Goal: Transaction & Acquisition: Book appointment/travel/reservation

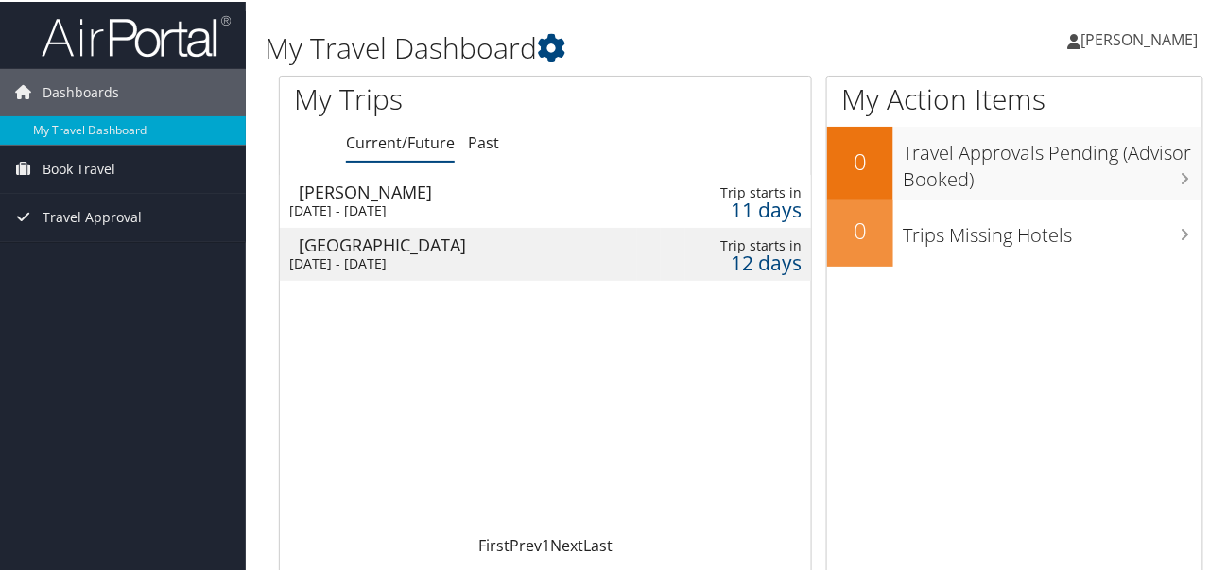
click at [337, 217] on div "Sun 12 Oct 2025 - Fri 17 Oct 2025" at bounding box center [458, 208] width 338 height 17
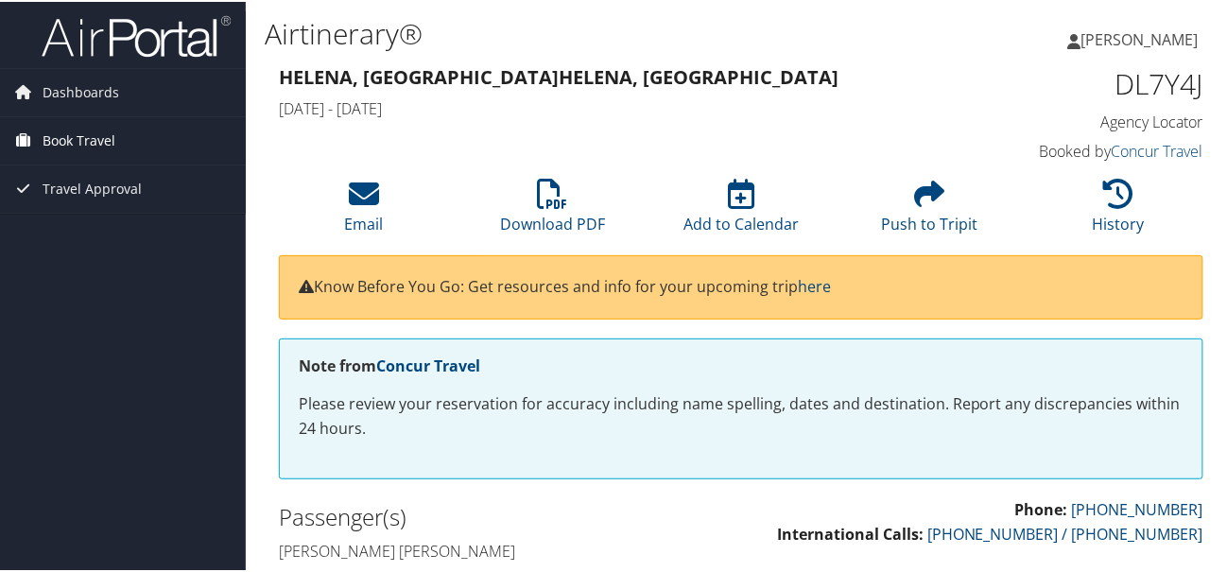
click at [48, 134] on span "Book Travel" at bounding box center [79, 138] width 73 height 47
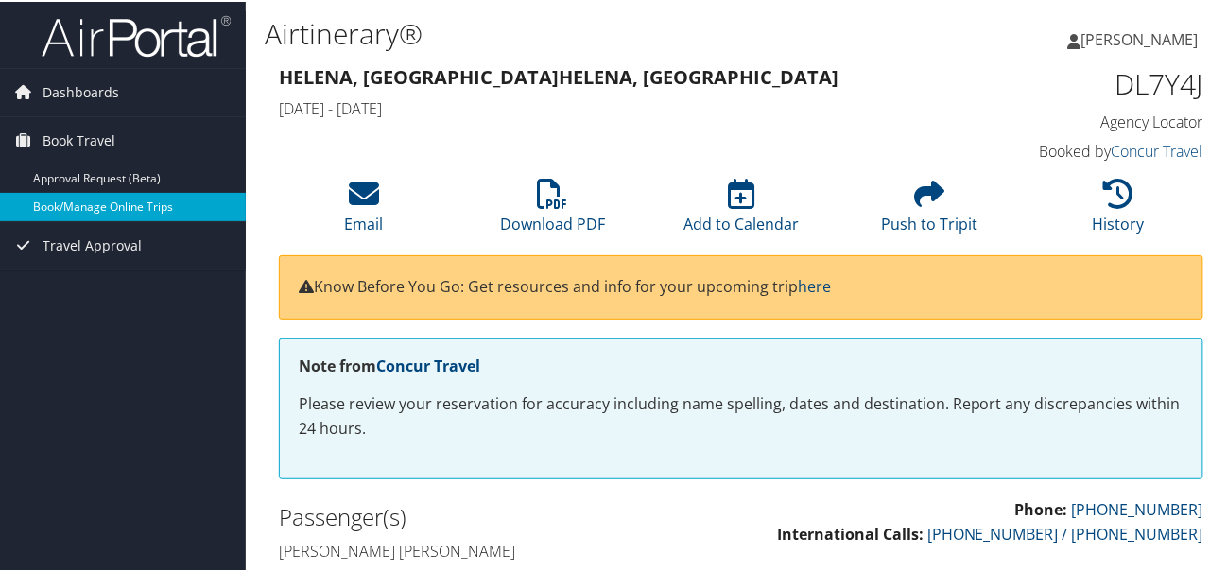
click at [80, 207] on link "Book/Manage Online Trips" at bounding box center [123, 205] width 246 height 28
click at [78, 205] on link "Book/Manage Online Trips" at bounding box center [123, 205] width 246 height 28
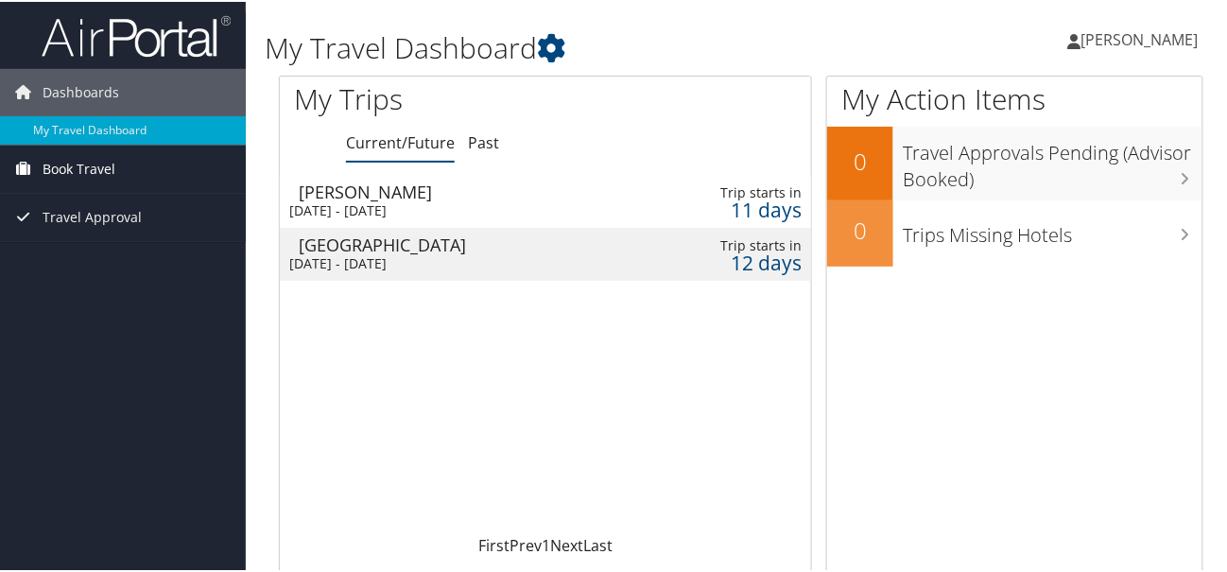
click at [89, 168] on span "Book Travel" at bounding box center [79, 167] width 73 height 47
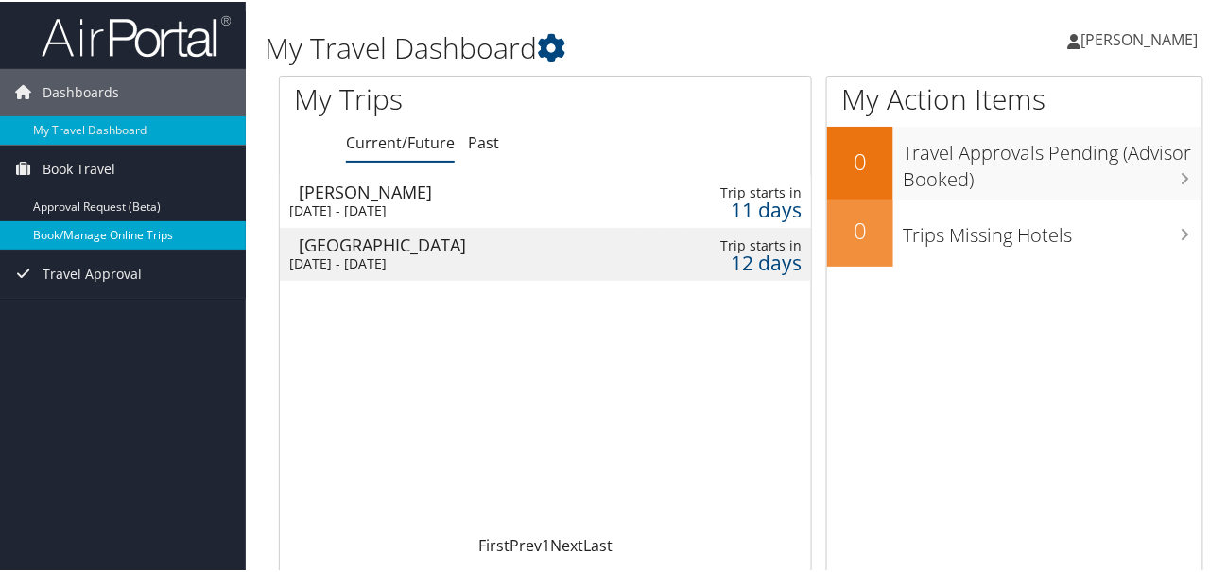
click at [78, 230] on link "Book/Manage Online Trips" at bounding box center [123, 233] width 246 height 28
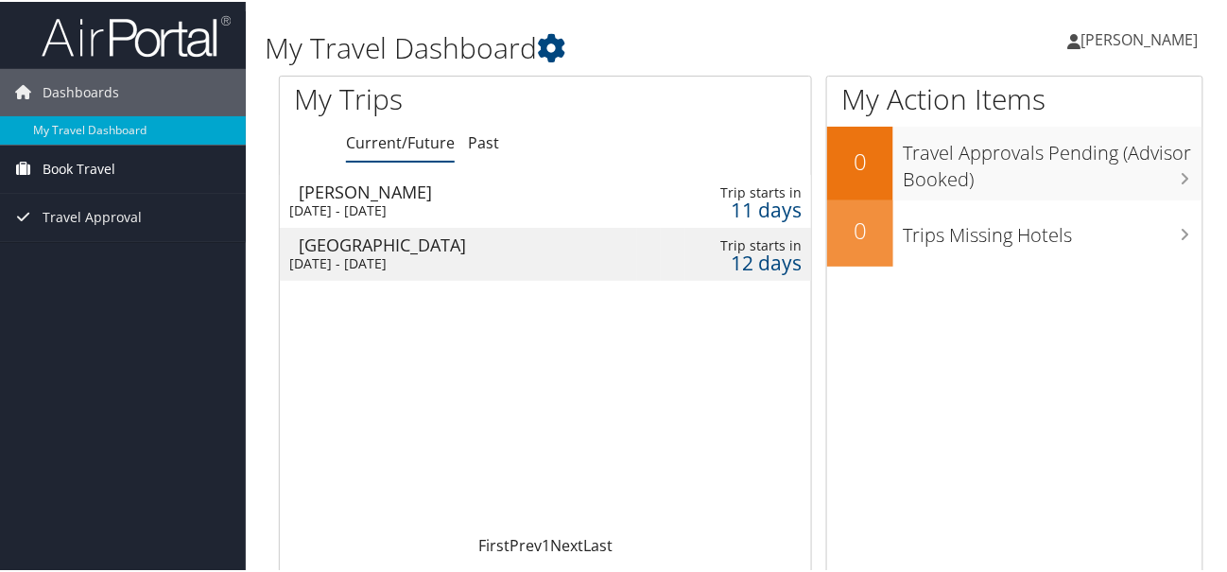
click at [85, 166] on span "Book Travel" at bounding box center [79, 167] width 73 height 47
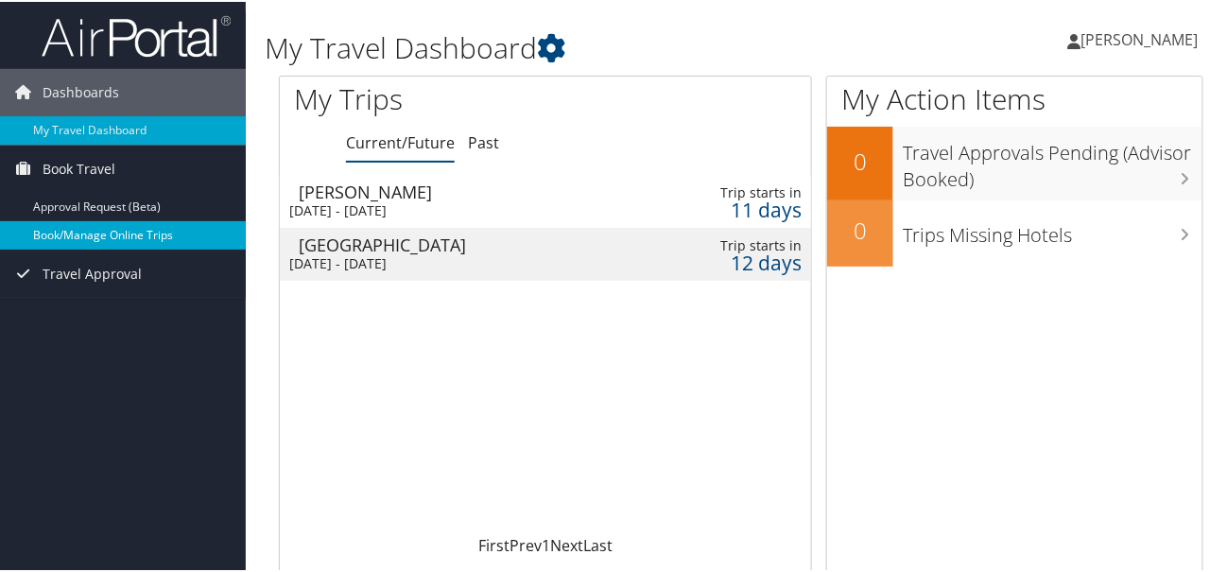
click at [71, 228] on link "Book/Manage Online Trips" at bounding box center [123, 233] width 246 height 28
